Goal: Find specific page/section: Find specific page/section

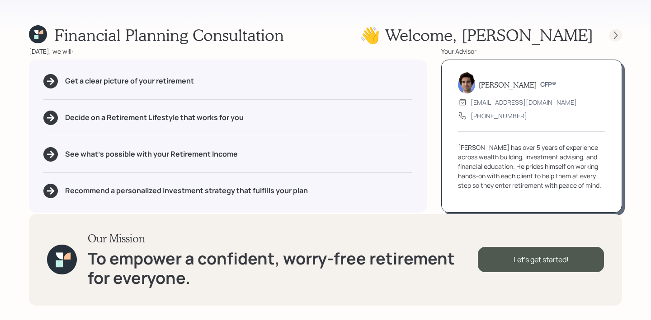
click at [617, 38] on icon at bounding box center [615, 35] width 9 height 9
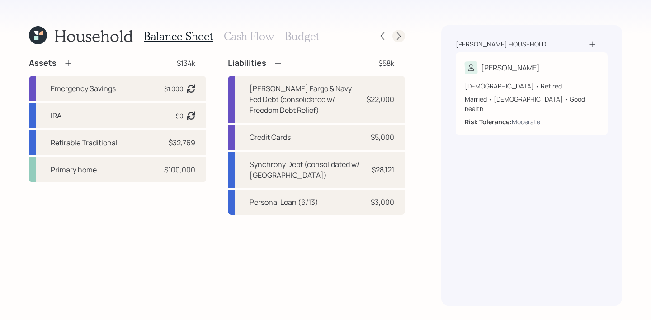
click at [398, 41] on div at bounding box center [398, 36] width 13 height 13
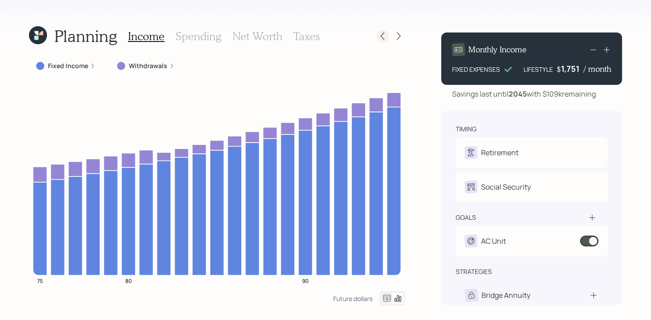
click at [386, 42] on div at bounding box center [390, 36] width 29 height 13
click at [384, 40] on icon at bounding box center [382, 36] width 9 height 9
